Goal: Task Accomplishment & Management: Complete application form

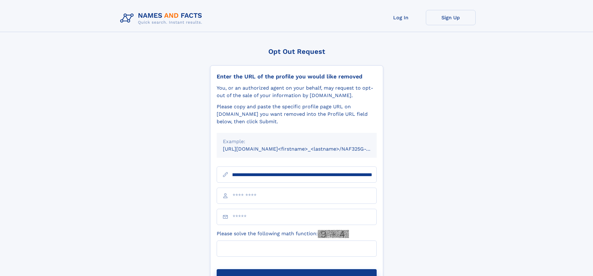
scroll to position [0, 77]
type input "**********"
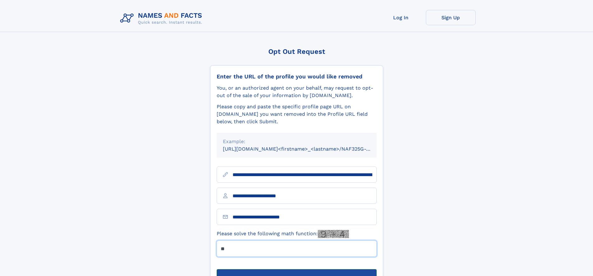
type input "**"
click at [296, 269] on button "Submit Opt Out Request" at bounding box center [297, 279] width 160 height 20
